Goal: Task Accomplishment & Management: Manage account settings

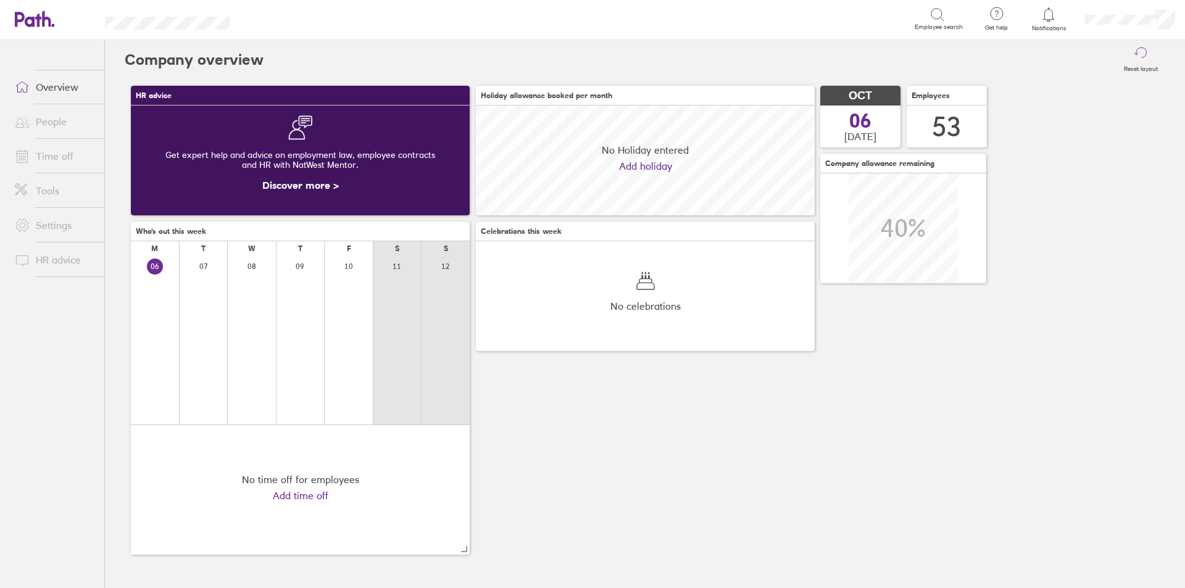
scroll to position [110, 339]
click at [59, 148] on link "Time off" at bounding box center [54, 156] width 99 height 25
